Goal: Task Accomplishment & Management: Complete application form

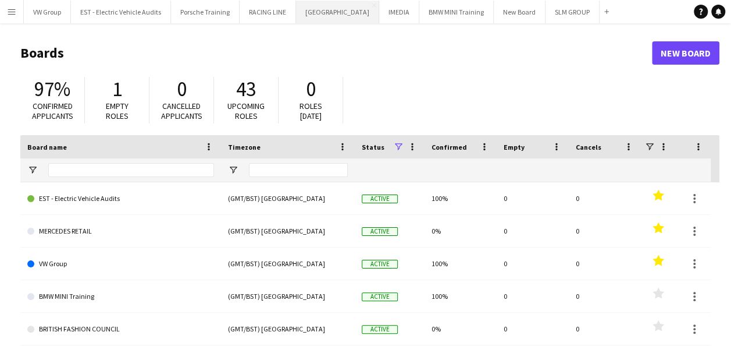
click at [327, 14] on button "[GEOGRAPHIC_DATA] Close" at bounding box center [337, 12] width 83 height 23
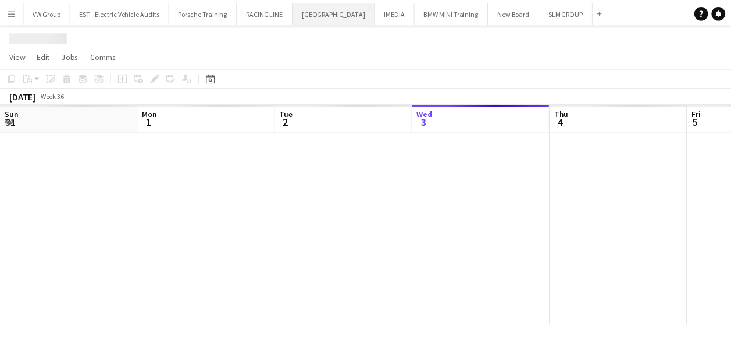
scroll to position [0, 278]
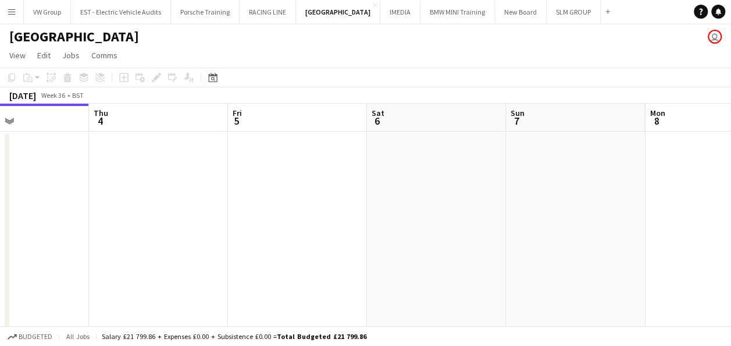
drag, startPoint x: 482, startPoint y: 201, endPoint x: 400, endPoint y: 213, distance: 83.5
click at [391, 216] on app-calendar-viewport "Sun 31 Mon 1 Tue 2 Wed 3 Thu 4 Fri 5 Sat 6 Sun 7 Mon 8 Tue 9 5/6 1 Job Wed 10 9…" at bounding box center [365, 218] width 731 height 228
click at [402, 221] on app-calendar-viewport "Sun 31 Mon 1 Tue 2 Wed 3 Thu 4 Fri 5 Sat 6 Sun 7 Mon 8 Tue 9 5/6 1 Job Wed 10 9…" at bounding box center [365, 218] width 731 height 228
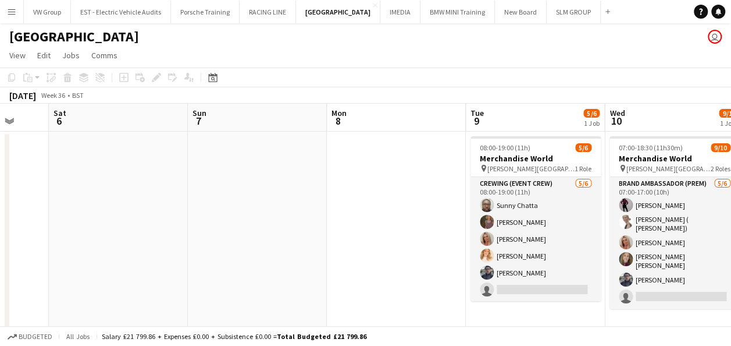
drag, startPoint x: 444, startPoint y: 226, endPoint x: 373, endPoint y: 250, distance: 74.1
click at [375, 248] on app-calendar-viewport "Tue 2 Wed 3 Thu 4 Fri 5 Sat 6 Sun 7 Mon 8 Tue 9 5/6 1 Job Wed 10 9/10 1 Job Thu…" at bounding box center [365, 218] width 731 height 228
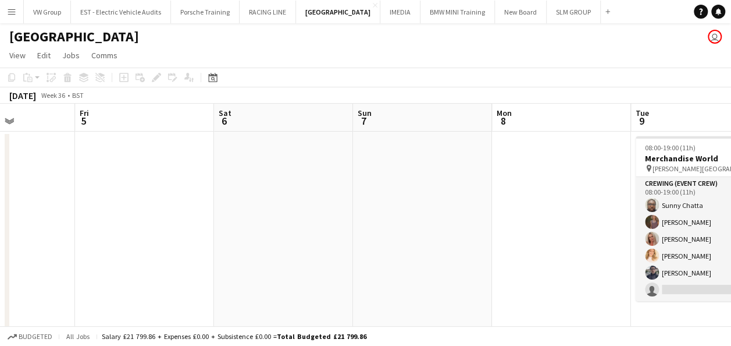
drag, startPoint x: 375, startPoint y: 247, endPoint x: 250, endPoint y: 277, distance: 128.7
click at [251, 277] on app-calendar-viewport "Tue 2 Wed 3 Thu 4 Fri 5 Sat 6 Sun 7 Mon 8 Tue 9 5/6 1 Job Wed 10 9/10 1 Job Thu…" at bounding box center [365, 218] width 731 height 228
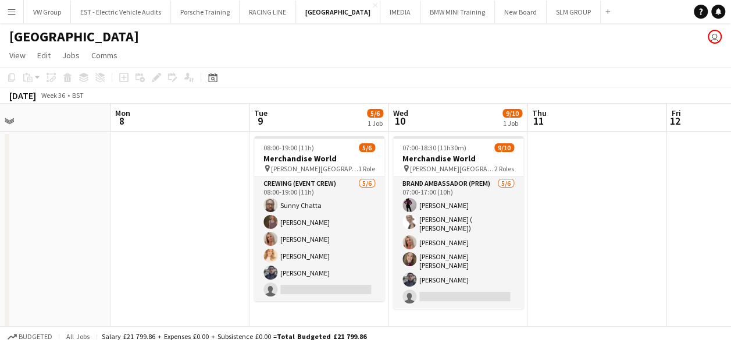
scroll to position [0, 478]
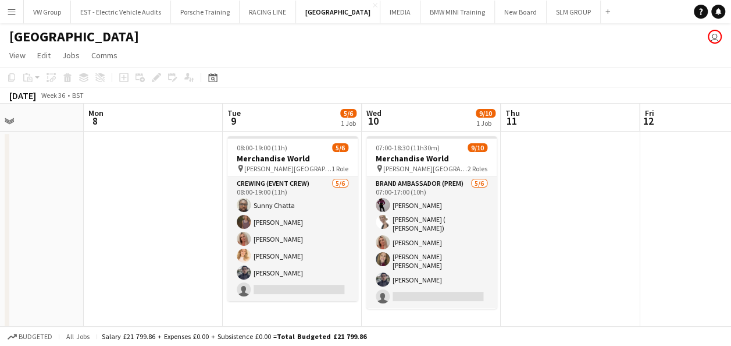
drag, startPoint x: 658, startPoint y: 192, endPoint x: 559, endPoint y: 187, distance: 99.6
click at [561, 187] on app-calendar-viewport "Thu 4 Fri 5 Sat 6 Sun 7 Mon 8 Tue 9 5/6 1 Job Wed 10 9/10 1 Job Thu 11 Fri 12 S…" at bounding box center [365, 218] width 731 height 228
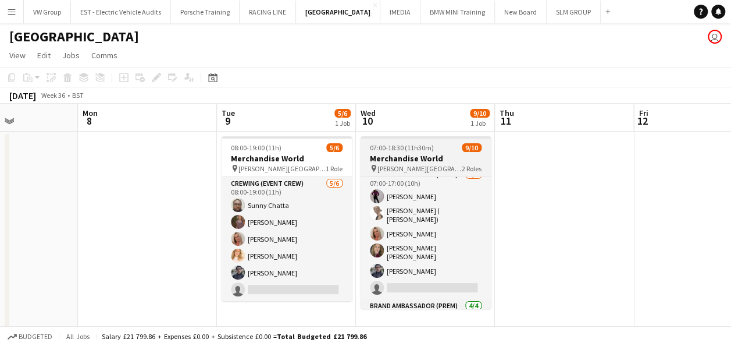
scroll to position [0, 0]
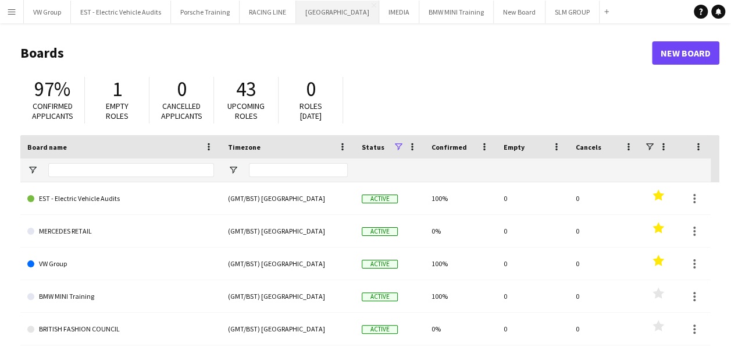
click at [318, 13] on button "[GEOGRAPHIC_DATA] Close" at bounding box center [337, 12] width 83 height 23
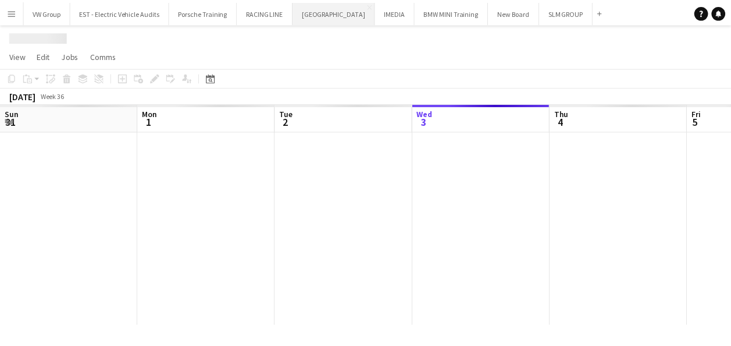
scroll to position [0, 278]
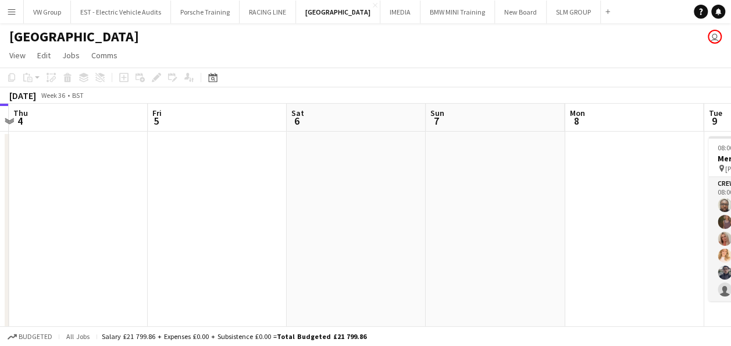
drag, startPoint x: 460, startPoint y: 243, endPoint x: 187, endPoint y: 251, distance: 272.9
click at [187, 251] on app-calendar-viewport "Sun 31 Mon 1 Tue 2 Wed 3 Thu 4 Fri 5 Sat 6 Sun 7 Mon 8 Tue 9 5/6 1 Job Wed 10 9…" at bounding box center [365, 218] width 731 height 228
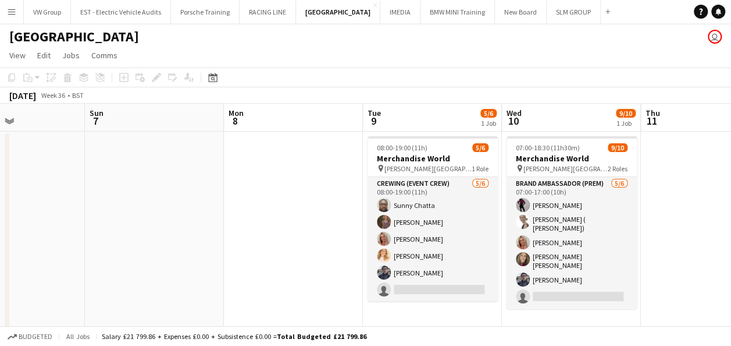
drag, startPoint x: 548, startPoint y: 195, endPoint x: 170, endPoint y: 225, distance: 379.2
click at [171, 223] on app-calendar-viewport "Thu 4 Fri 5 Sat 6 Sun 7 Mon 8 Tue 9 5/6 1 Job Wed 10 9/10 1 Job Thu 11 Fri 12 S…" at bounding box center [365, 218] width 731 height 228
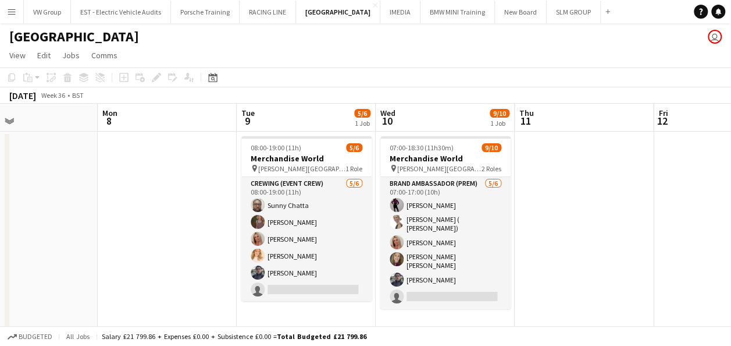
drag, startPoint x: 171, startPoint y: 222, endPoint x: 84, endPoint y: 232, distance: 87.7
click at [84, 232] on app-calendar-viewport "Thu 4 Fri 5 Sat 6 Sun 7 Mon 8 Tue 9 5/6 1 Job Wed 10 9/10 1 Job Thu 11 Fri 12 S…" at bounding box center [365, 218] width 731 height 228
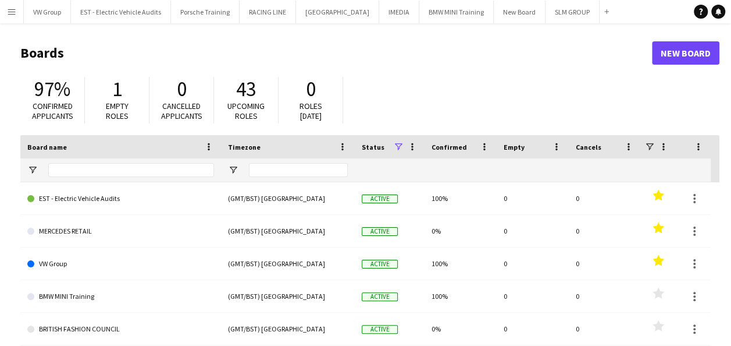
click at [12, 10] on app-icon "Menu" at bounding box center [11, 11] width 9 height 9
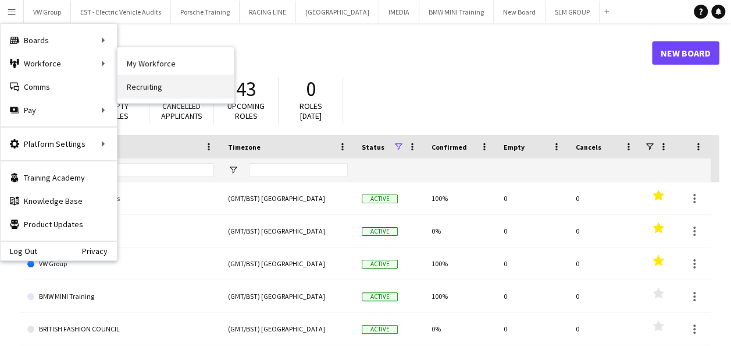
click at [143, 86] on link "Recruiting" at bounding box center [175, 86] width 116 height 23
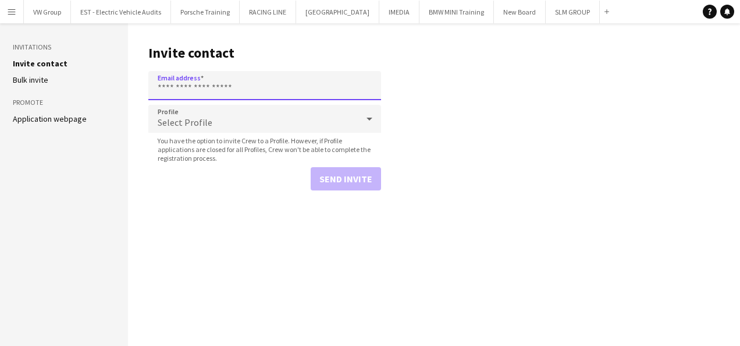
click at [177, 87] on input "Email address" at bounding box center [264, 85] width 233 height 29
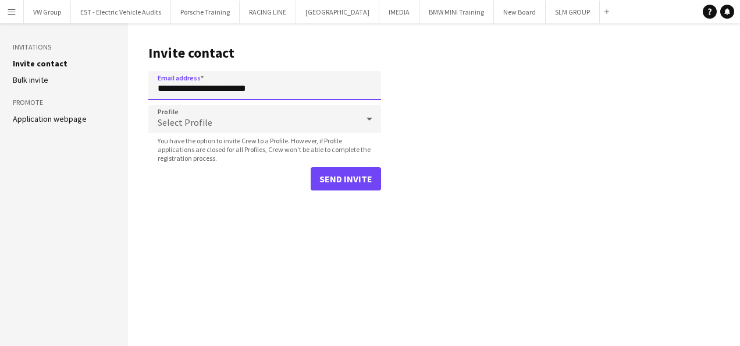
type input "**********"
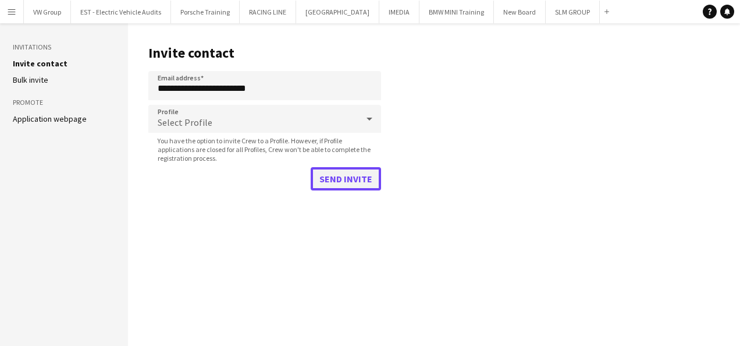
click at [348, 175] on button "Send invite" at bounding box center [346, 178] width 70 height 23
